Goal: Feedback & Contribution: Submit feedback/report problem

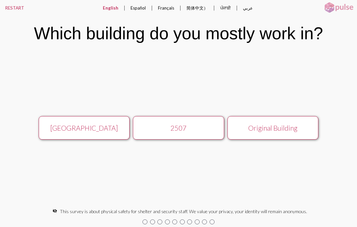
click at [72, 128] on div "[GEOGRAPHIC_DATA]" at bounding box center [84, 128] width 81 height 8
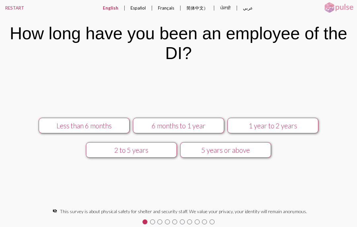
click at [232, 156] on button "5 years or above" at bounding box center [225, 150] width 91 height 16
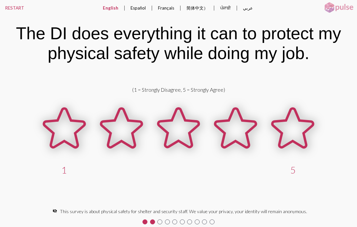
click at [93, 157] on span at bounding box center [64, 143] width 57 height 43
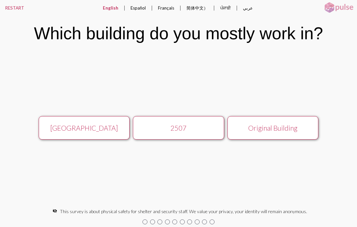
click at [56, 128] on div "[GEOGRAPHIC_DATA]" at bounding box center [84, 128] width 81 height 8
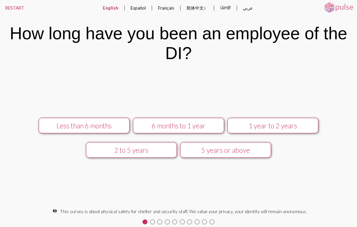
click at [216, 153] on div "5 years or above" at bounding box center [225, 150] width 81 height 8
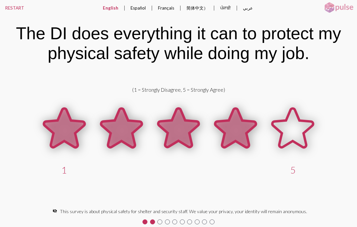
click at [233, 130] on icon at bounding box center [235, 128] width 41 height 39
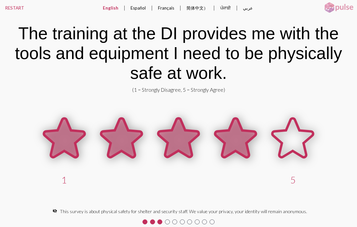
click at [238, 138] on icon at bounding box center [235, 138] width 41 height 39
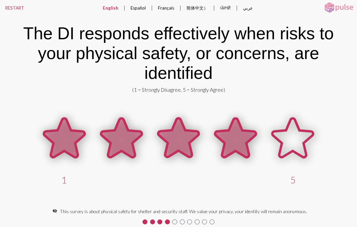
click at [241, 145] on icon at bounding box center [235, 138] width 41 height 39
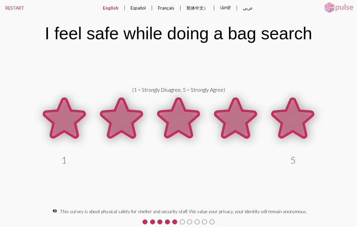
click at [279, 125] on icon at bounding box center [292, 118] width 57 height 57
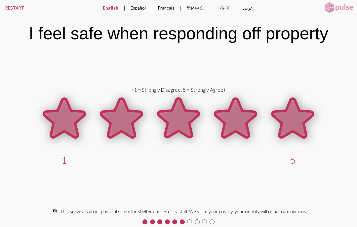
click at [284, 115] on icon at bounding box center [292, 118] width 41 height 39
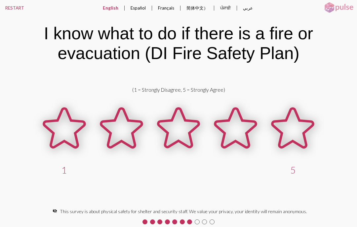
click at [289, 136] on icon at bounding box center [292, 128] width 41 height 39
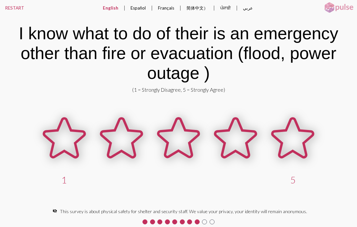
click at [298, 148] on icon at bounding box center [292, 138] width 41 height 39
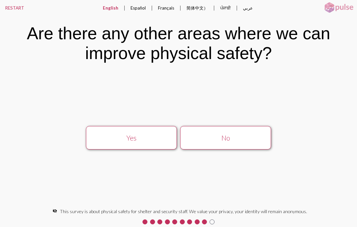
click at [102, 141] on div "Yes" at bounding box center [131, 138] width 81 height 8
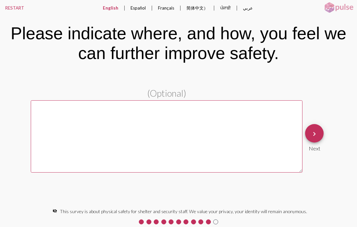
click at [53, 110] on textarea at bounding box center [167, 136] width 272 height 72
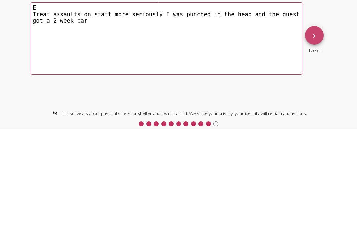
type textarea "E Treat assaults on staff more seriously I was punched in the head and the gues…"
click at [311, 130] on mat-icon "keyboard_arrow_right" at bounding box center [314, 134] width 8 height 8
